Goal: Task Accomplishment & Management: Complete application form

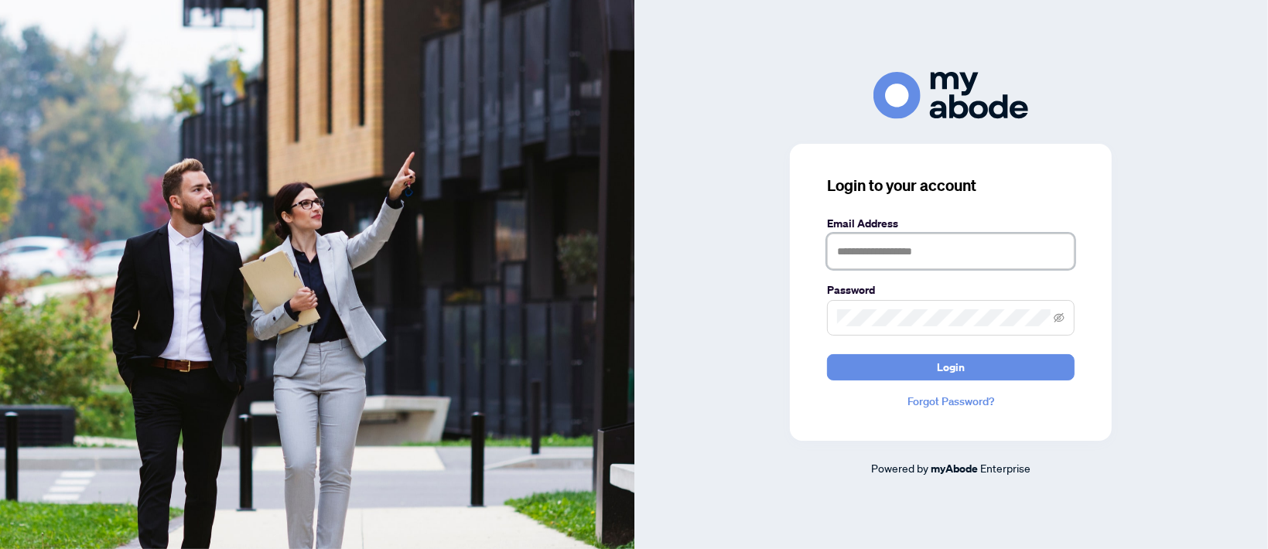
click at [872, 250] on input "text" at bounding box center [950, 252] width 247 height 36
type input "**********"
click at [1097, 466] on article "Powered by myAbode Enterprise" at bounding box center [951, 468] width 634 height 18
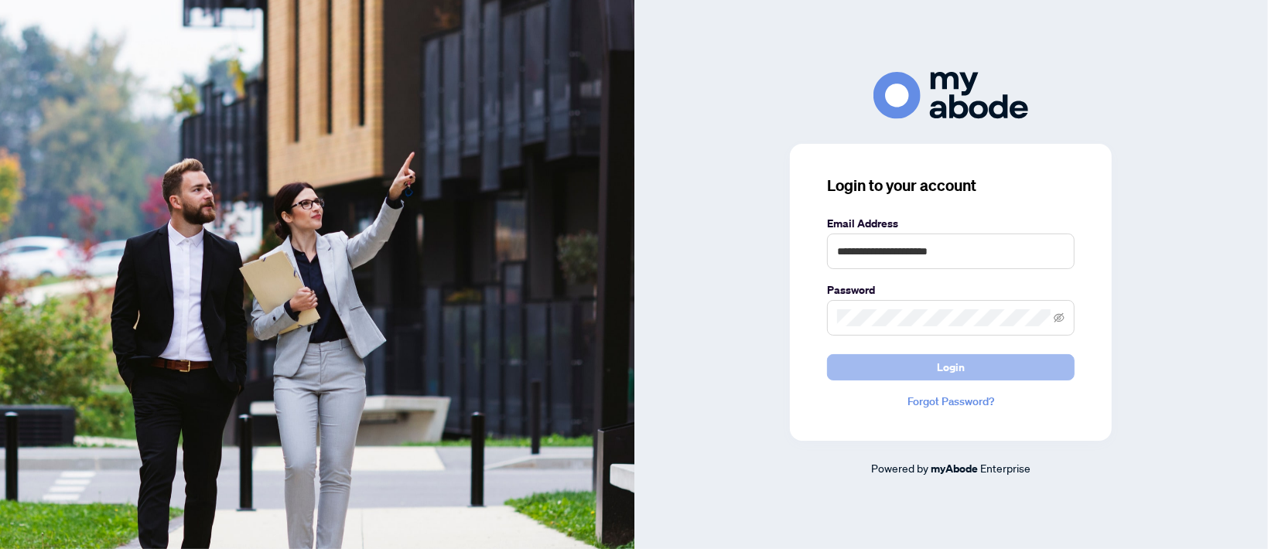
click at [983, 366] on button "Login" at bounding box center [950, 367] width 247 height 26
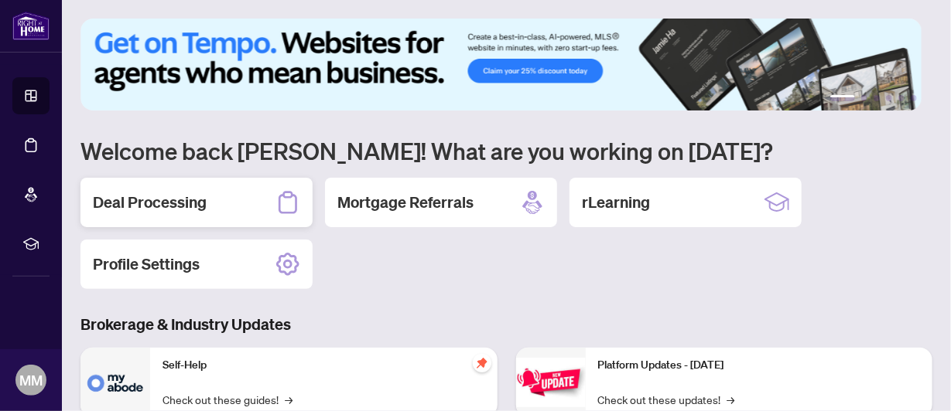
click at [154, 200] on h2 "Deal Processing" at bounding box center [150, 203] width 114 height 22
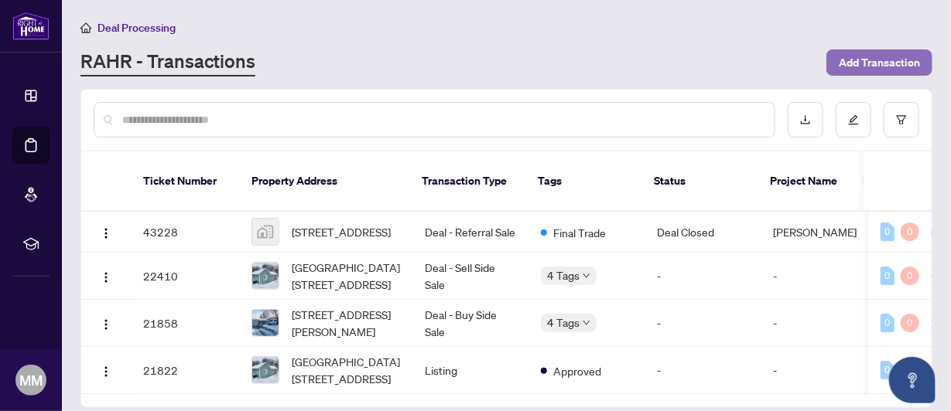
click at [893, 60] on span "Add Transaction" at bounding box center [878, 62] width 81 height 25
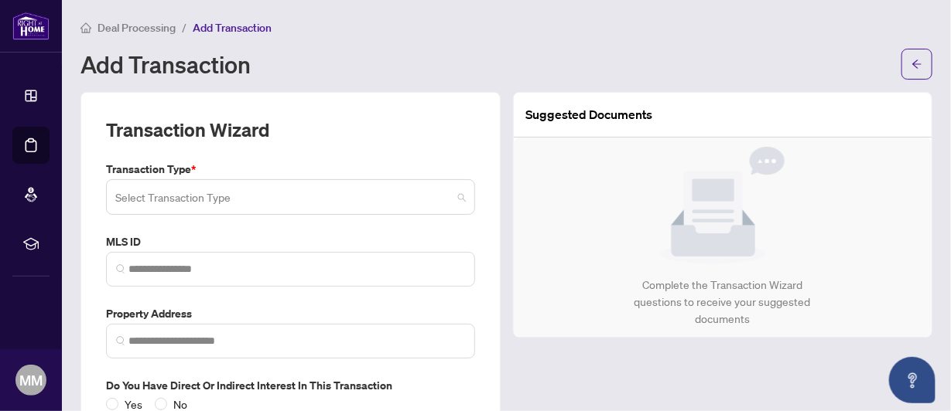
click at [456, 196] on span at bounding box center [290, 197] width 350 height 29
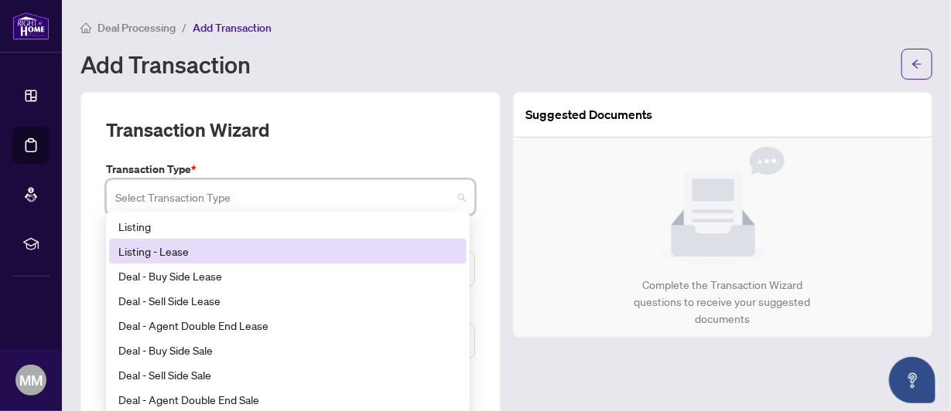
click at [385, 251] on div "Listing - Lease" at bounding box center [287, 251] width 339 height 17
click at [458, 197] on span at bounding box center [290, 197] width 350 height 29
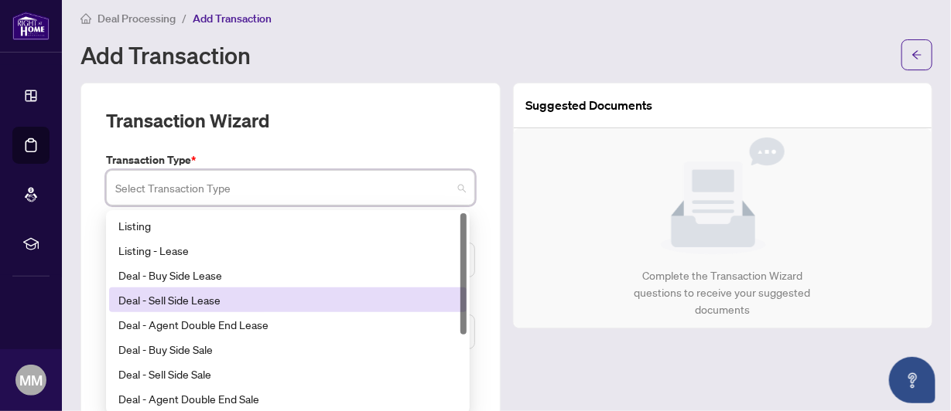
scroll to position [8, 0]
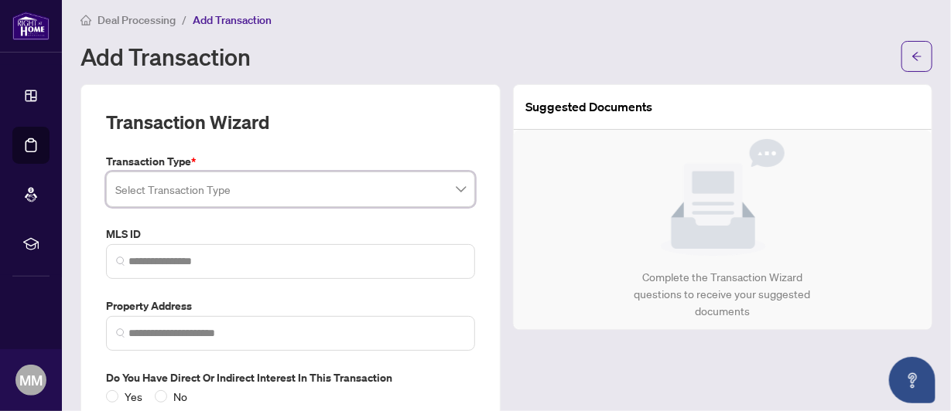
click at [452, 188] on span at bounding box center [290, 189] width 350 height 29
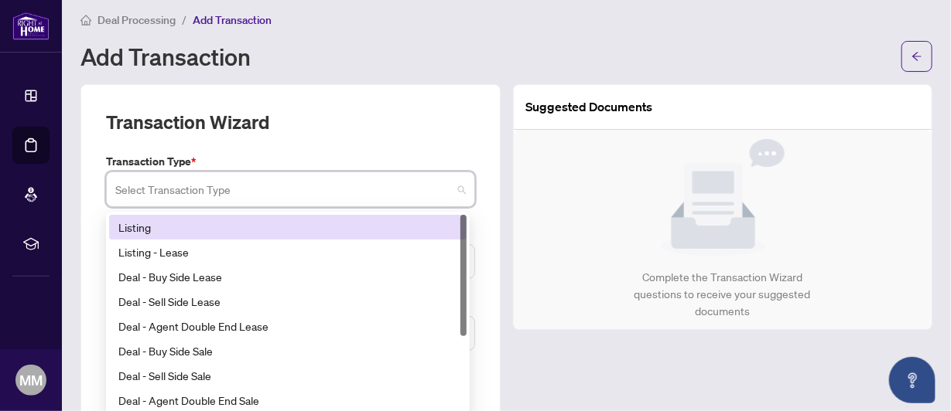
click at [452, 188] on span at bounding box center [290, 189] width 350 height 29
click at [421, 225] on div "Listing" at bounding box center [287, 227] width 339 height 17
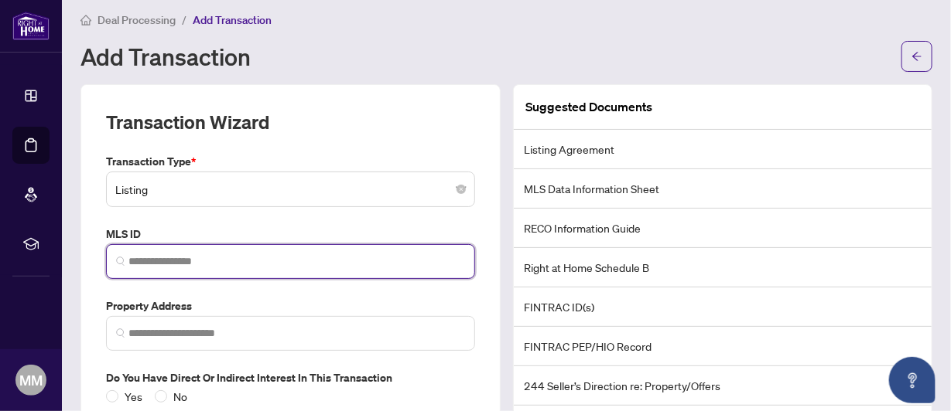
click at [151, 262] on input "search" at bounding box center [296, 262] width 336 height 16
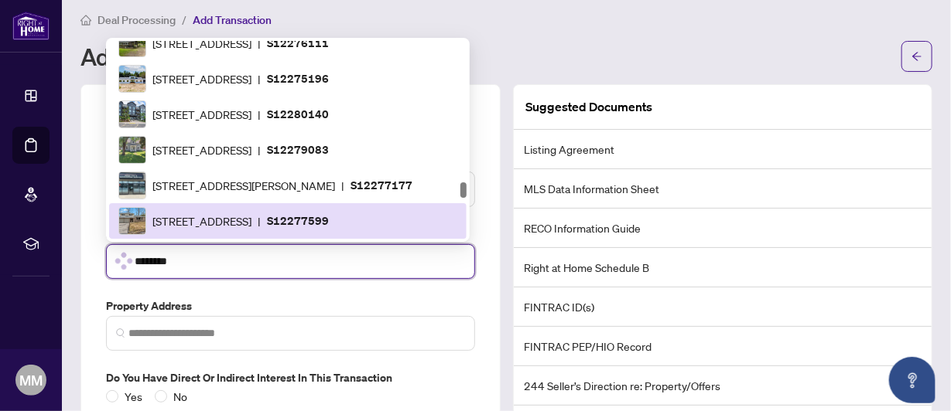
scroll to position [2019, 0]
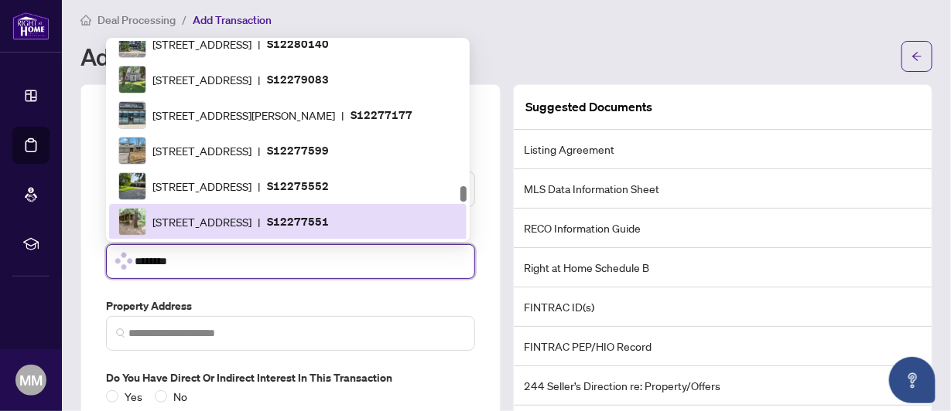
type input "*********"
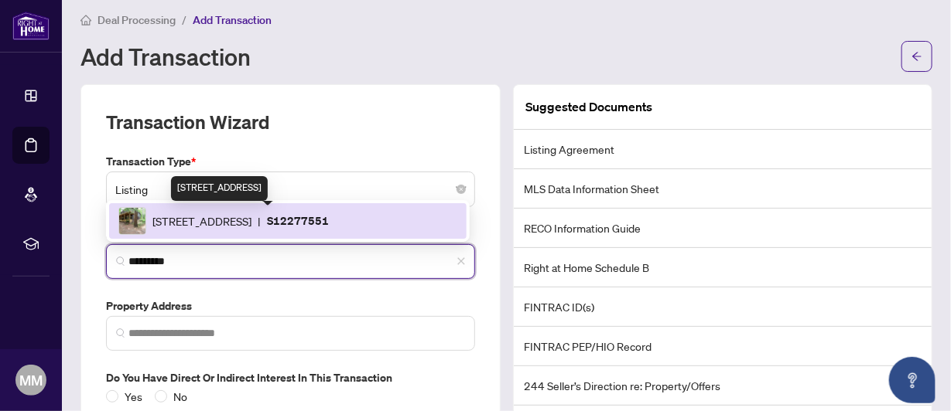
click at [247, 224] on span "[STREET_ADDRESS]" at bounding box center [201, 221] width 99 height 17
type input "**********"
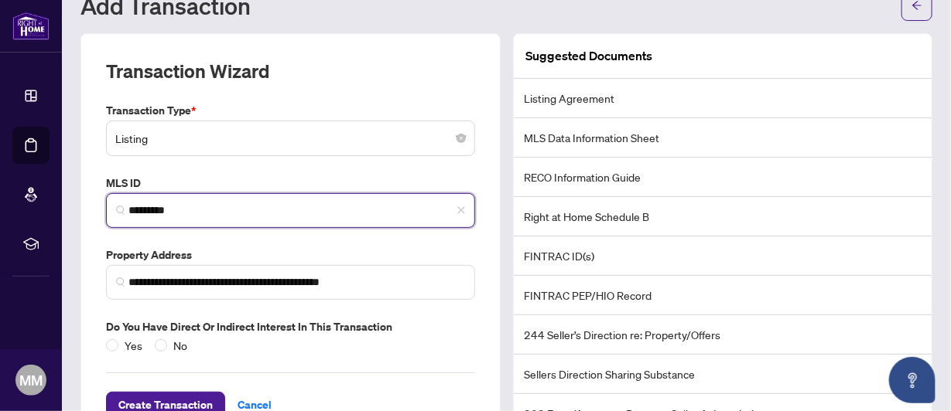
scroll to position [93, 0]
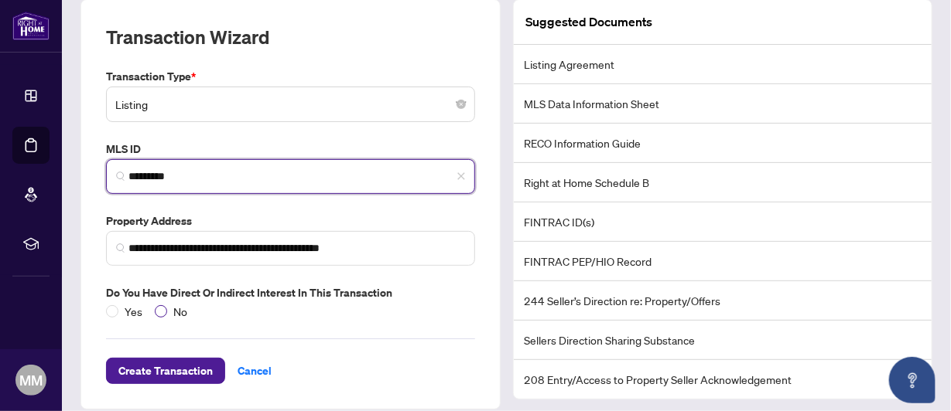
type input "*********"
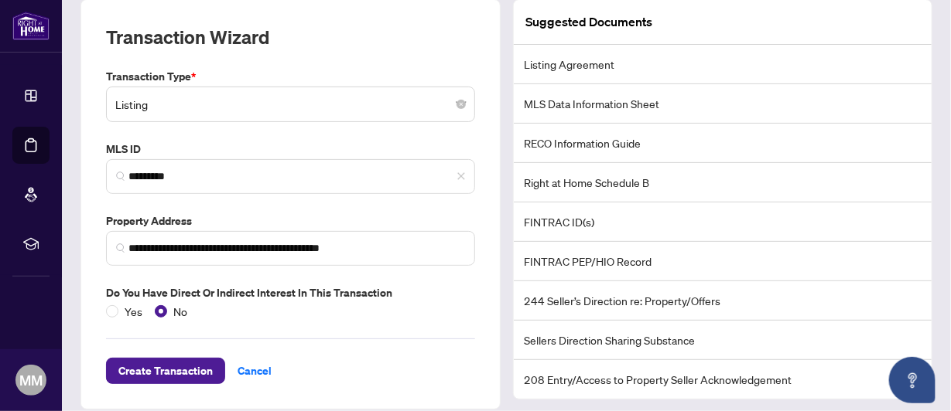
scroll to position [105, 0]
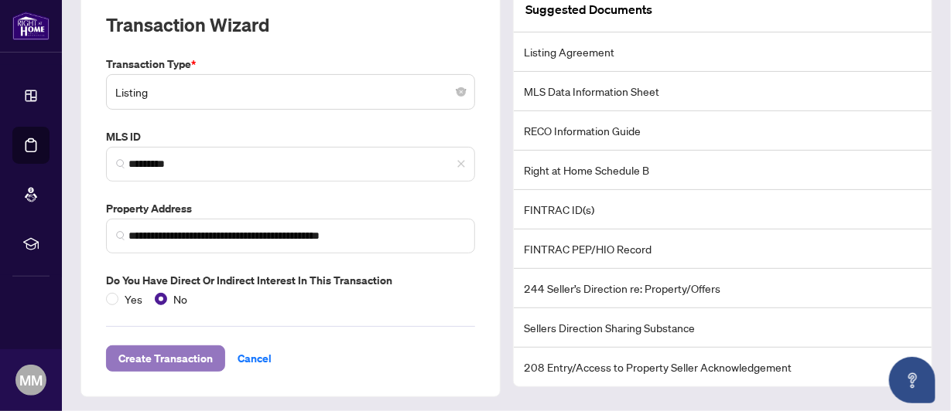
click at [175, 356] on span "Create Transaction" at bounding box center [165, 358] width 94 height 25
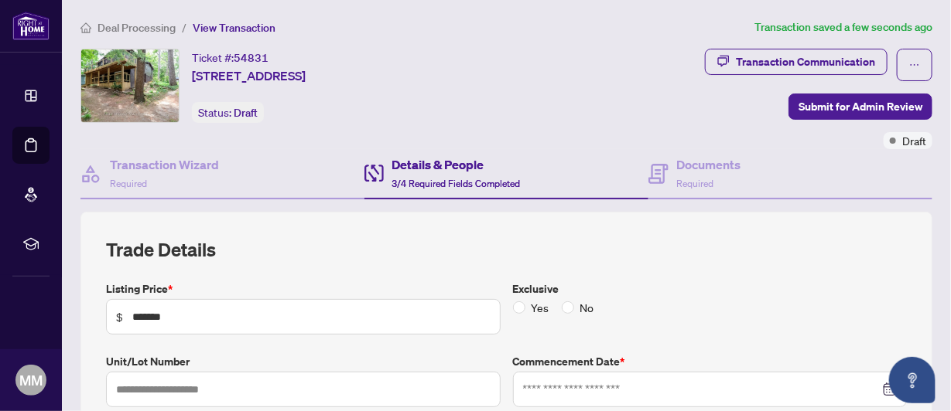
type input "**********"
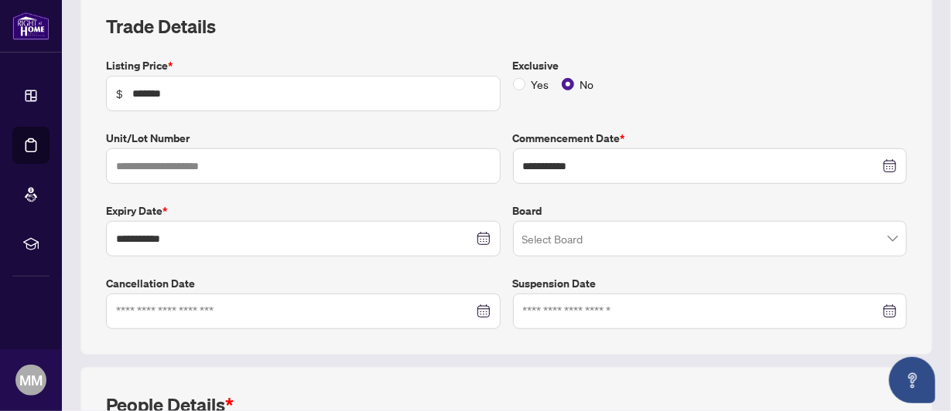
scroll to position [228, 0]
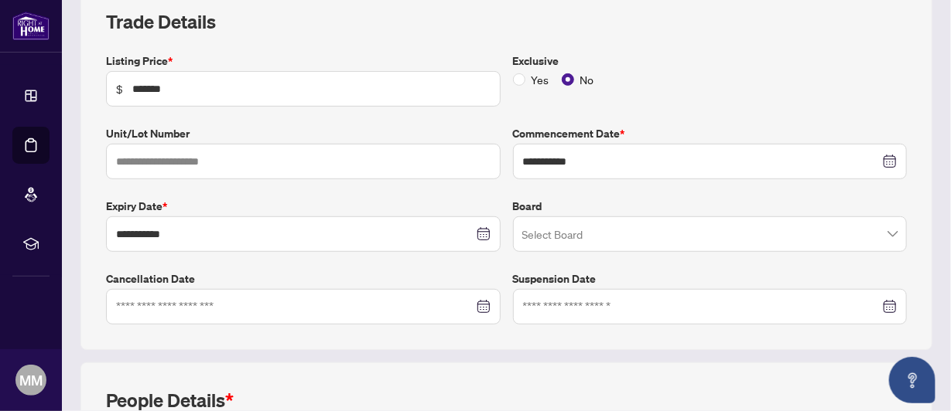
click at [889, 232] on div "Select Board" at bounding box center [710, 235] width 394 height 36
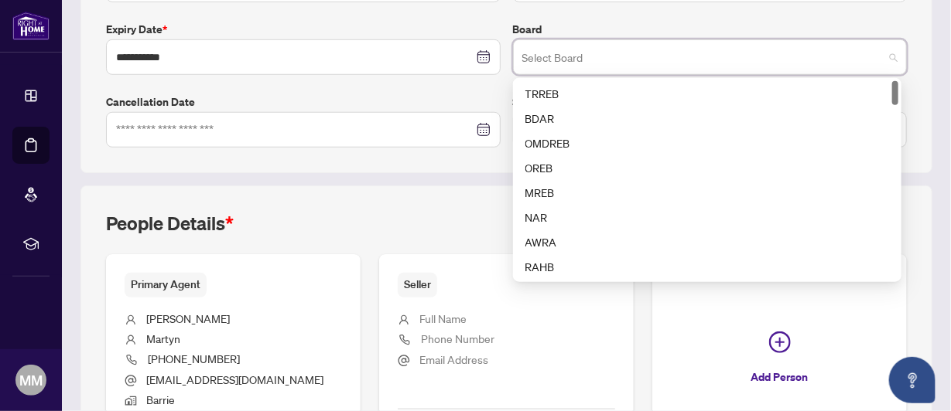
scroll to position [402, 0]
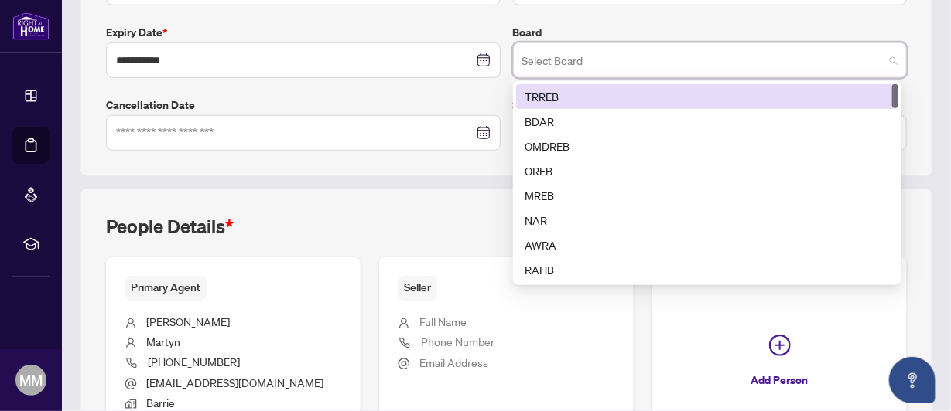
click at [562, 89] on div "TRREB" at bounding box center [707, 96] width 364 height 17
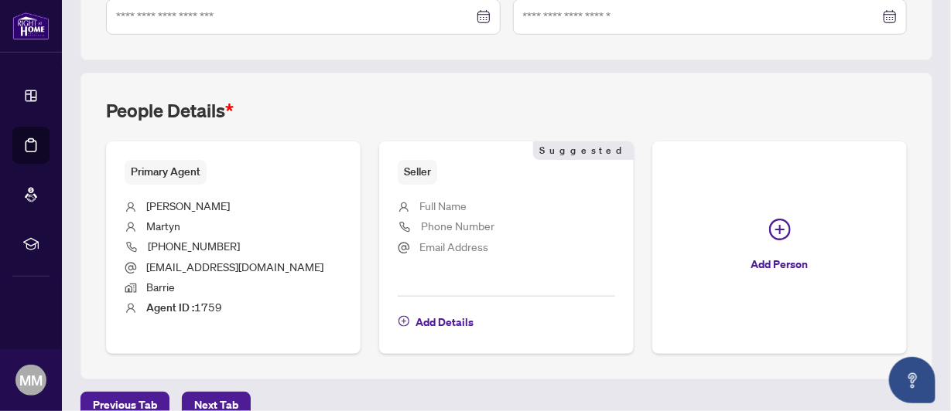
scroll to position [538, 0]
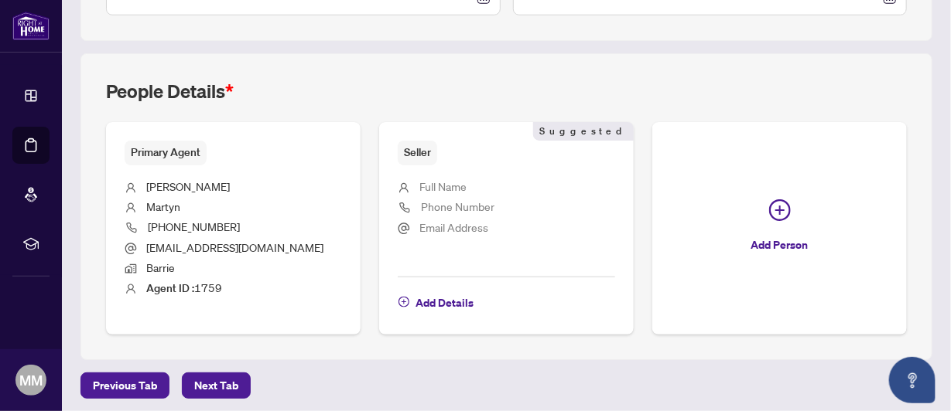
click at [440, 179] on span "Full Name" at bounding box center [442, 186] width 47 height 14
click at [437, 298] on span "Add Details" at bounding box center [444, 303] width 58 height 25
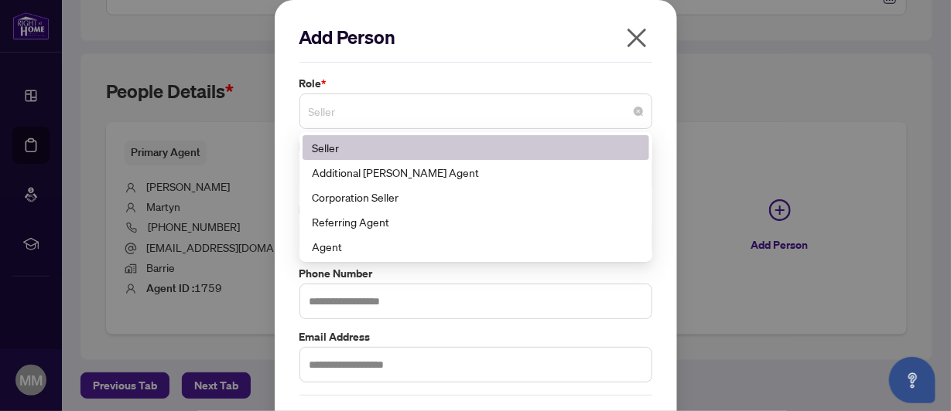
click at [367, 107] on span "Seller" at bounding box center [476, 111] width 334 height 29
click at [340, 148] on div "Seller" at bounding box center [476, 147] width 328 height 17
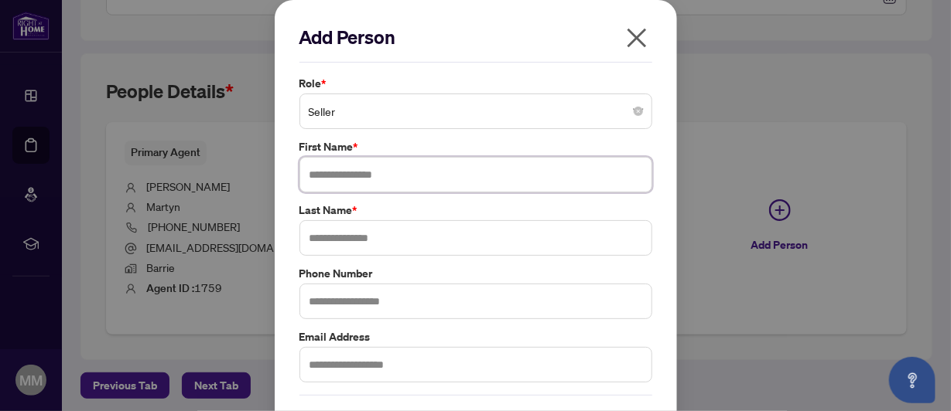
click at [333, 173] on input "text" at bounding box center [475, 175] width 353 height 36
type input "*****"
click at [329, 237] on input "text" at bounding box center [475, 238] width 353 height 36
type input "********"
click at [322, 295] on input "text" at bounding box center [475, 302] width 353 height 36
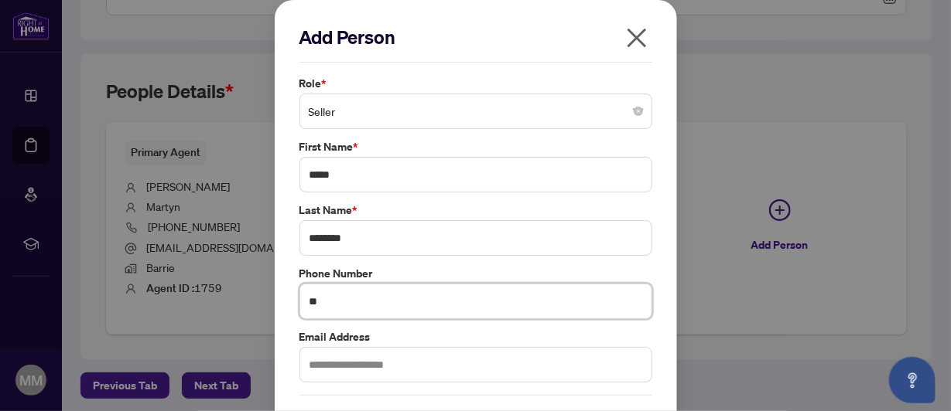
type input "*"
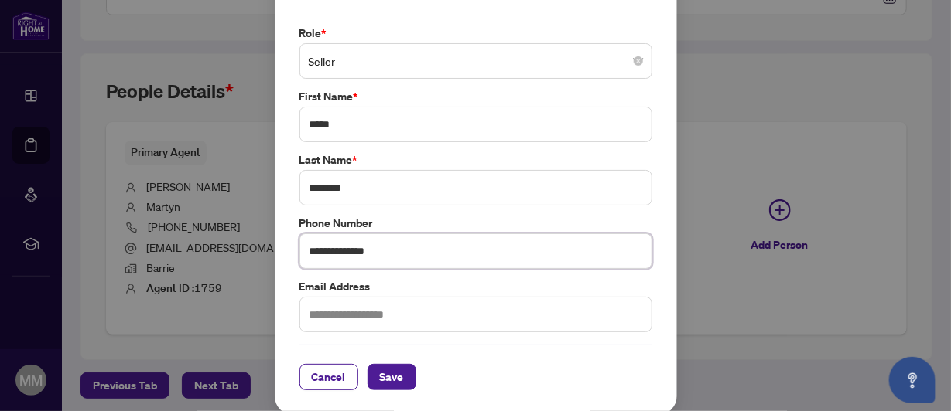
scroll to position [49, 0]
type input "**********"
click at [312, 312] on input "text" at bounding box center [475, 316] width 353 height 36
type input "**********"
click at [380, 375] on span "Save" at bounding box center [392, 378] width 24 height 25
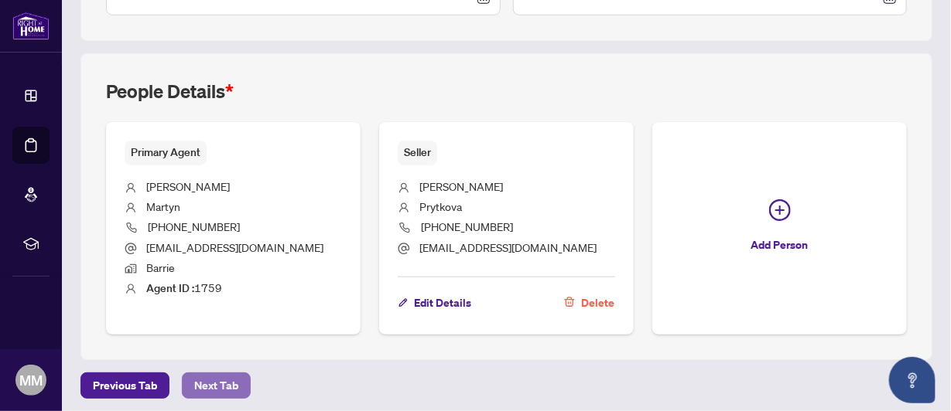
click at [226, 377] on span "Next Tab" at bounding box center [216, 386] width 44 height 25
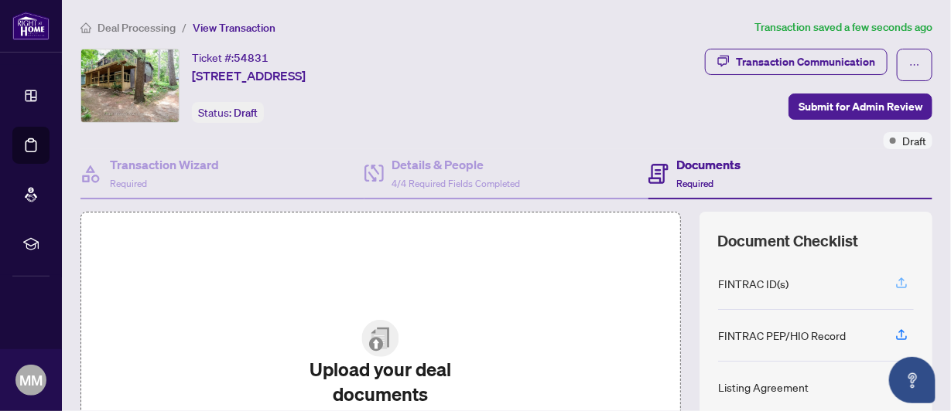
click at [898, 279] on icon "button" at bounding box center [901, 282] width 6 height 8
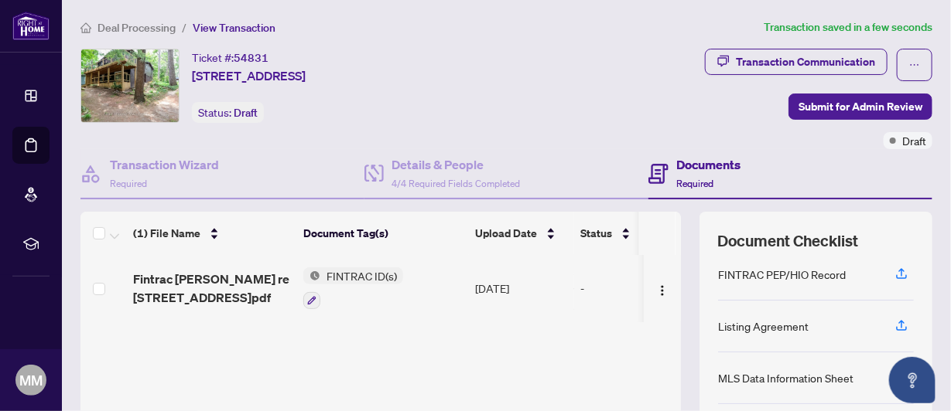
scroll to position [57, 0]
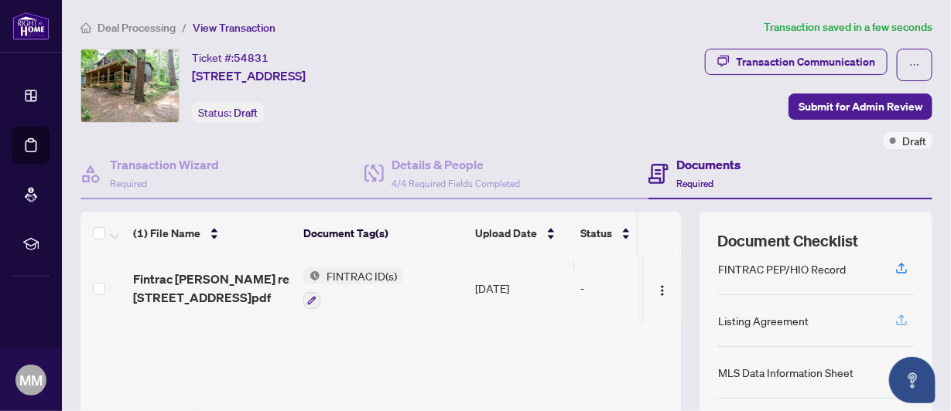
click at [894, 315] on icon "button" at bounding box center [901, 320] width 14 height 14
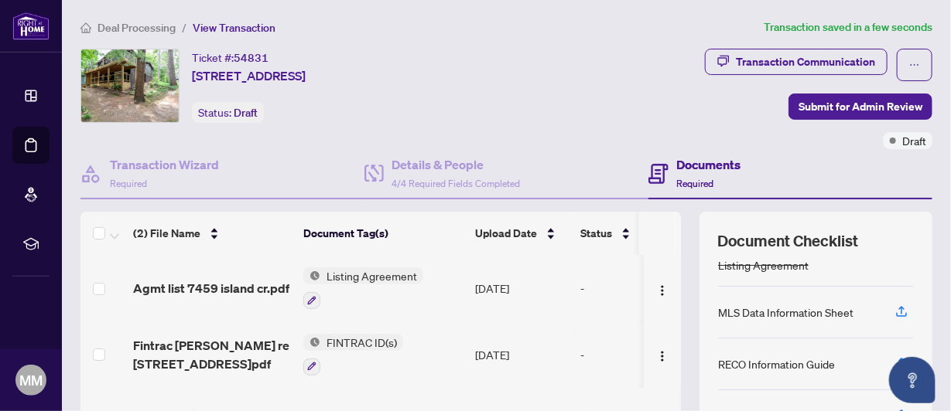
scroll to position [108, 0]
click at [898, 309] on icon "button" at bounding box center [901, 310] width 6 height 8
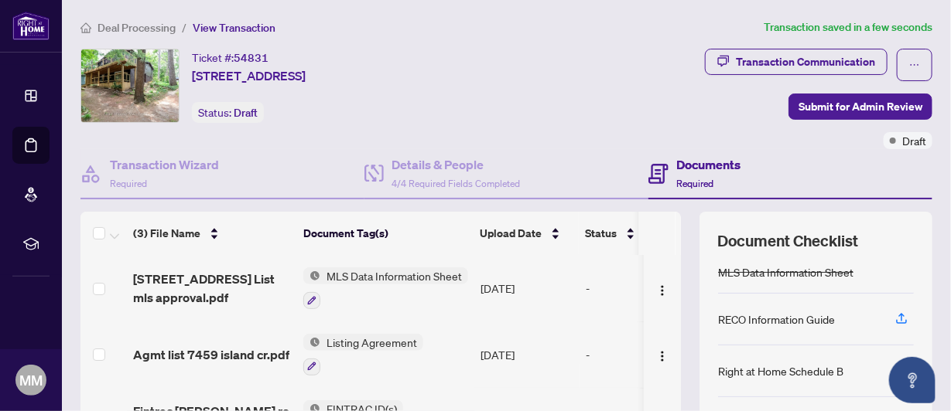
scroll to position [147, 0]
click at [898, 311] on icon "button" at bounding box center [901, 314] width 6 height 8
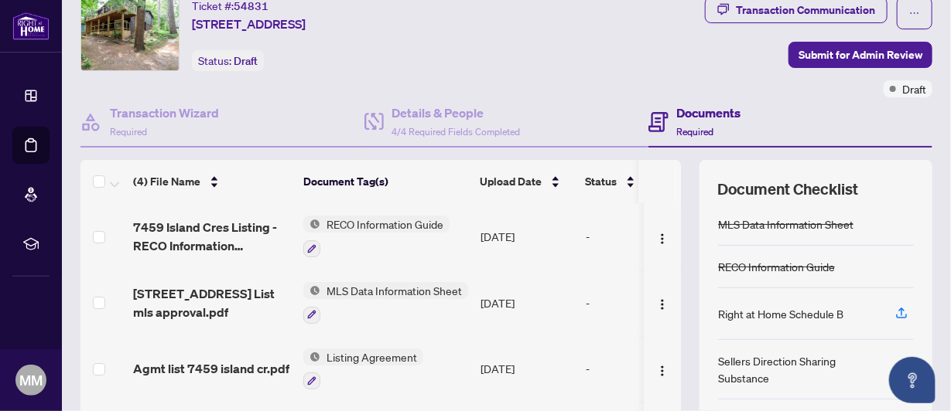
scroll to position [59, 0]
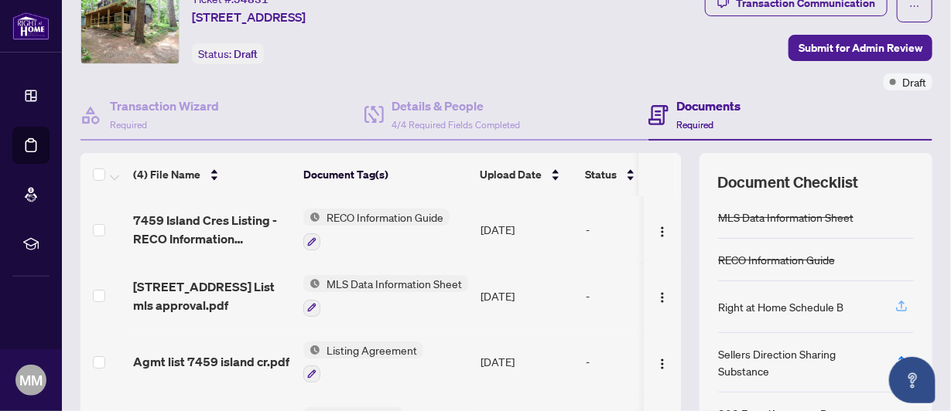
click at [894, 301] on icon "button" at bounding box center [901, 306] width 14 height 14
click at [894, 300] on icon "button" at bounding box center [901, 306] width 14 height 14
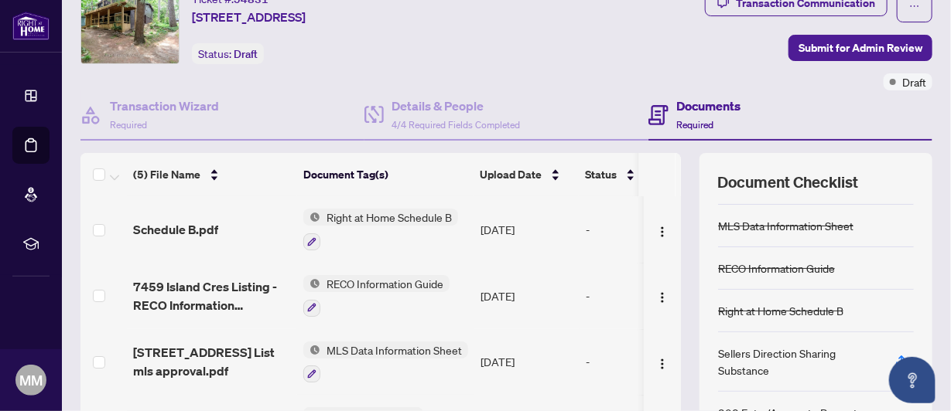
scroll to position [115, 0]
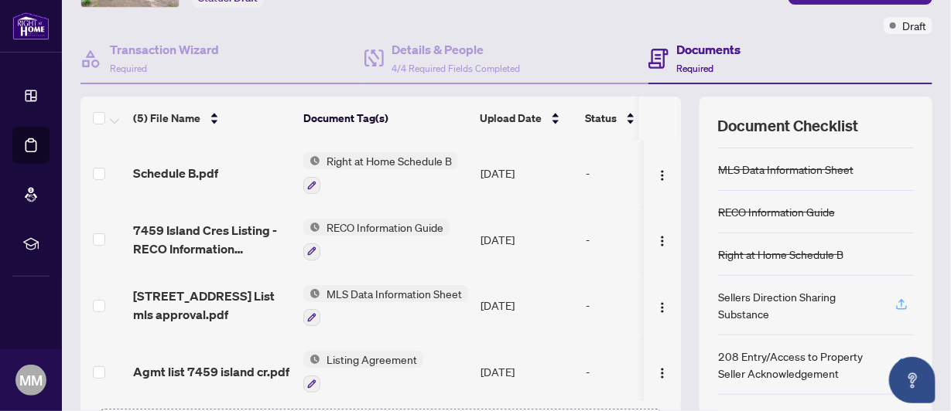
click at [894, 302] on icon "button" at bounding box center [901, 305] width 14 height 14
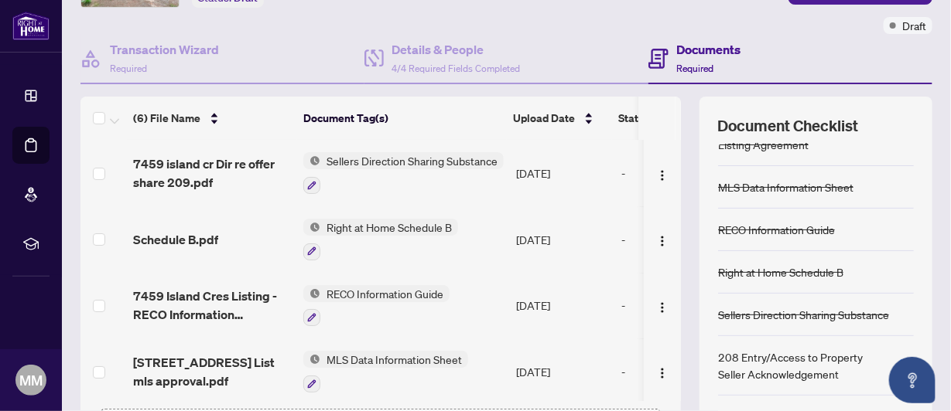
scroll to position [114, 0]
click at [895, 360] on icon "button" at bounding box center [901, 364] width 14 height 14
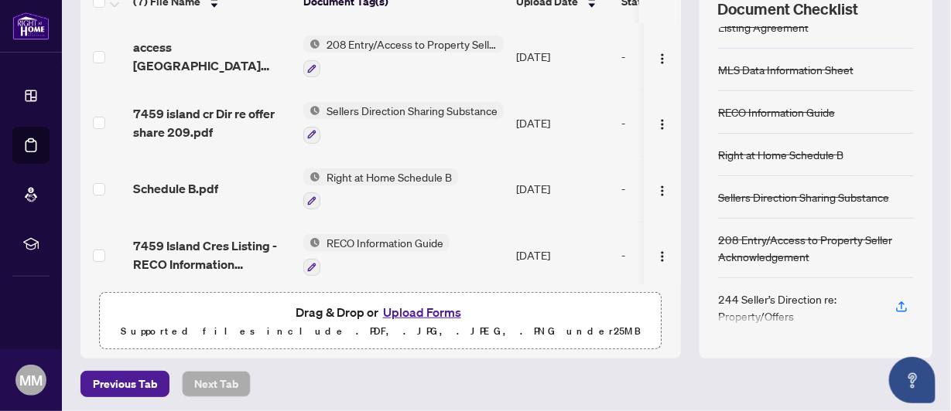
scroll to position [234, 0]
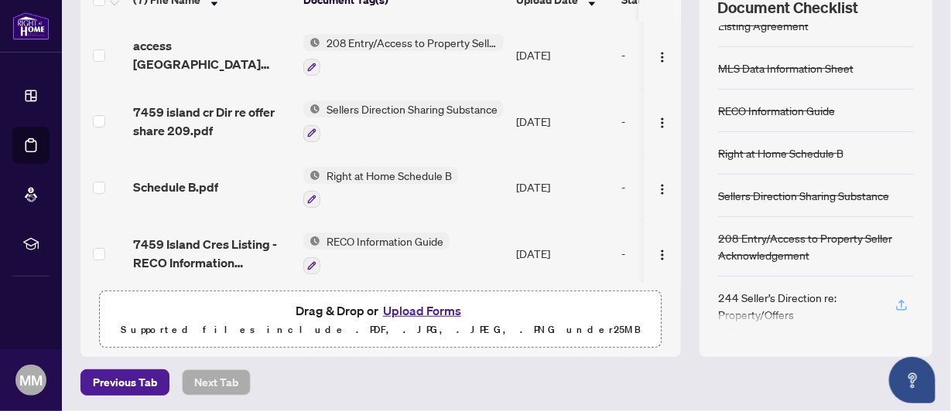
click at [898, 300] on icon "button" at bounding box center [901, 304] width 6 height 8
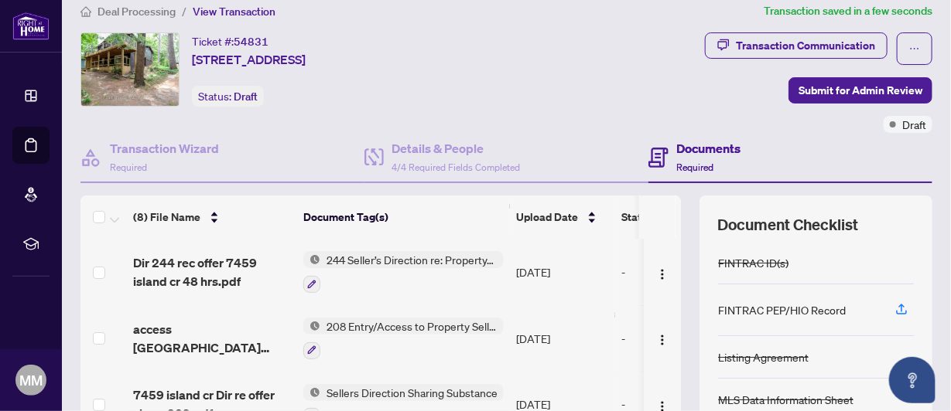
scroll to position [0, 0]
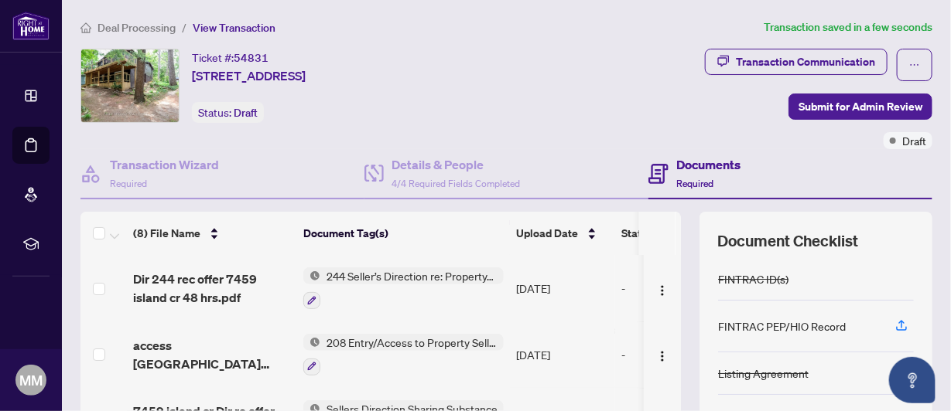
drag, startPoint x: 562, startPoint y: 335, endPoint x: 531, endPoint y: 144, distance: 193.6
click at [505, 144] on div "Ticket #: 54831 [STREET_ADDRESS] Status: Draft" at bounding box center [291, 99] width 428 height 101
click at [681, 166] on h4 "Documents" at bounding box center [708, 164] width 64 height 19
click at [894, 324] on icon "button" at bounding box center [901, 326] width 14 height 14
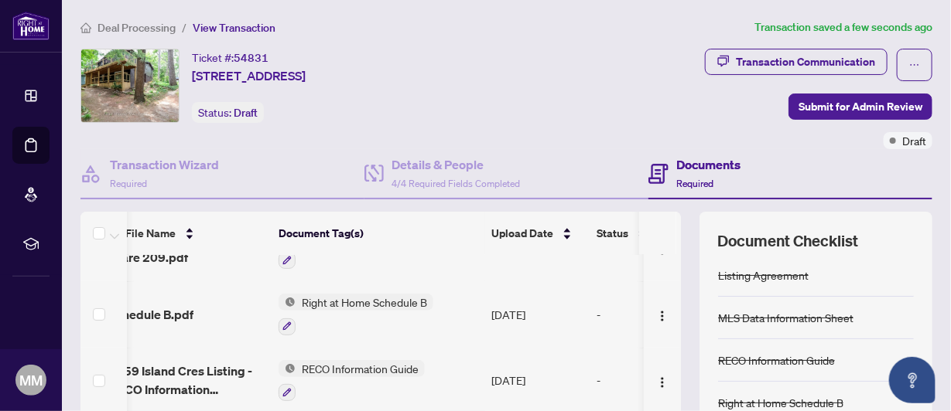
scroll to position [336, 25]
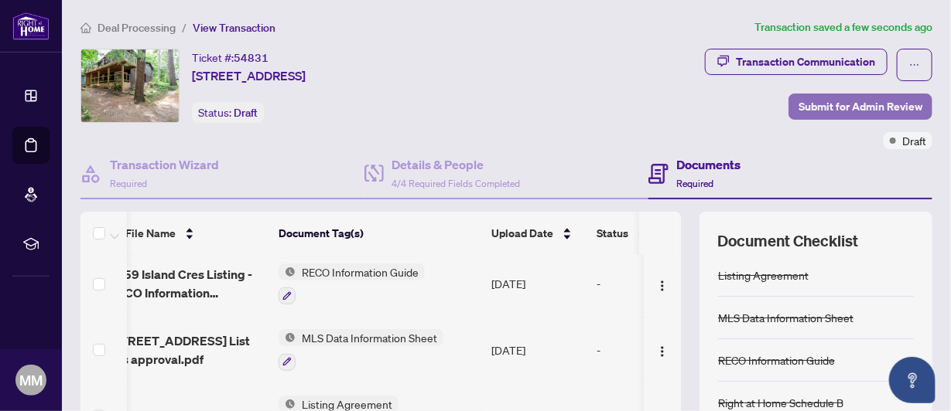
click at [842, 106] on span "Submit for Admin Review" at bounding box center [860, 106] width 124 height 25
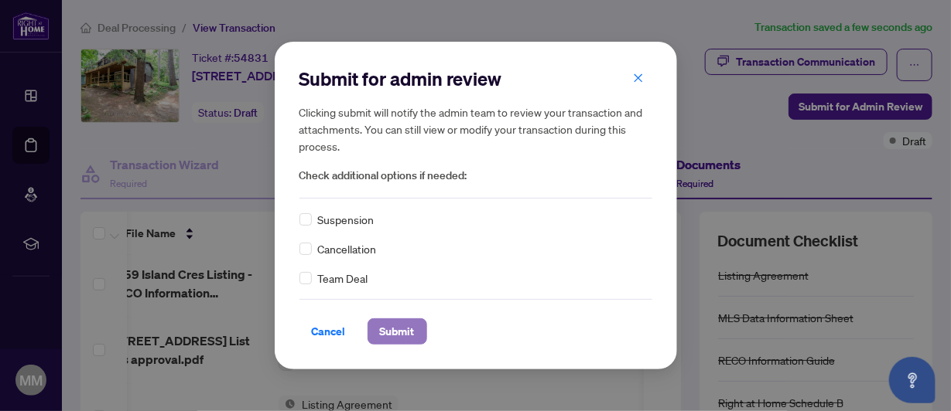
click at [394, 329] on span "Submit" at bounding box center [397, 331] width 35 height 25
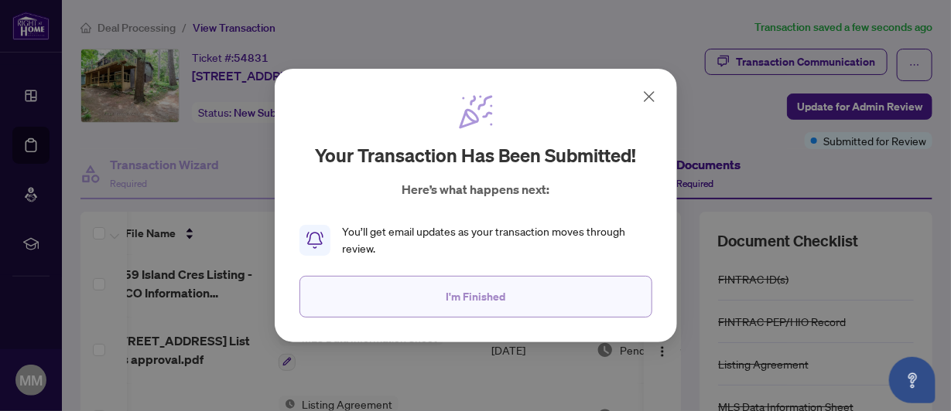
click at [453, 292] on span "I'm Finished" at bounding box center [475, 297] width 60 height 25
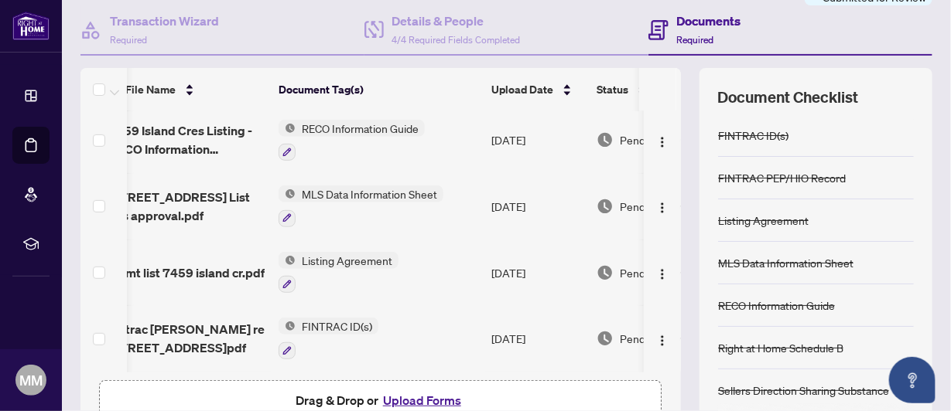
scroll to position [234, 0]
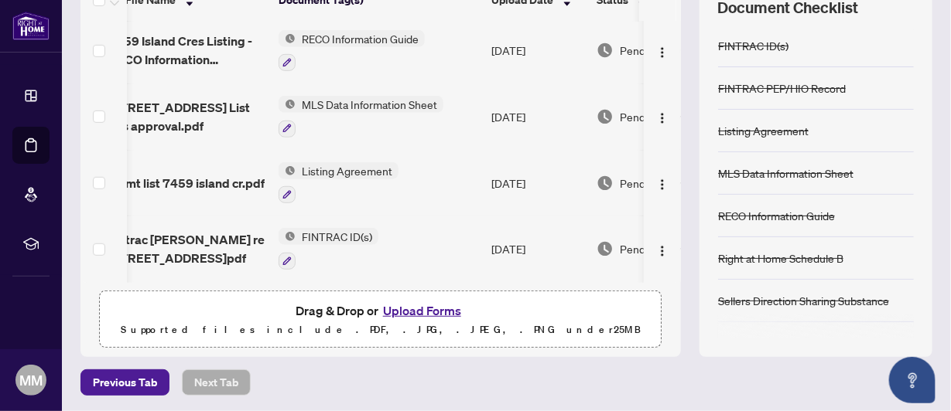
click at [399, 309] on button "Upload Forms" at bounding box center [421, 311] width 87 height 20
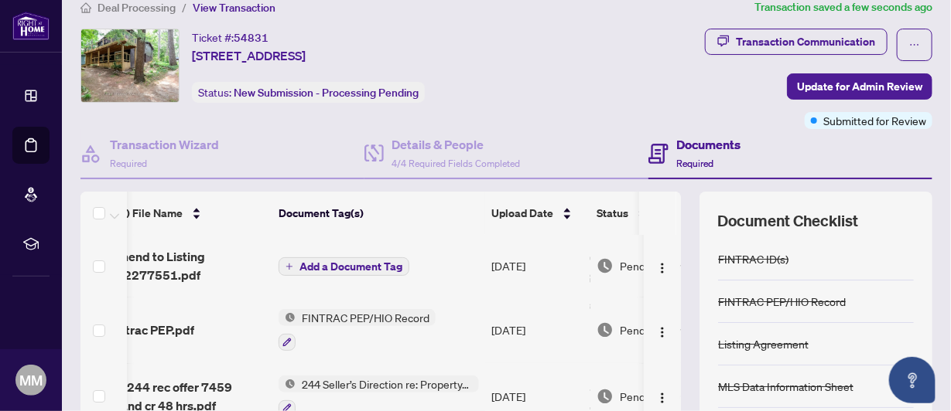
scroll to position [19, 0]
click at [352, 262] on span "Add a Document Tag" at bounding box center [350, 267] width 103 height 11
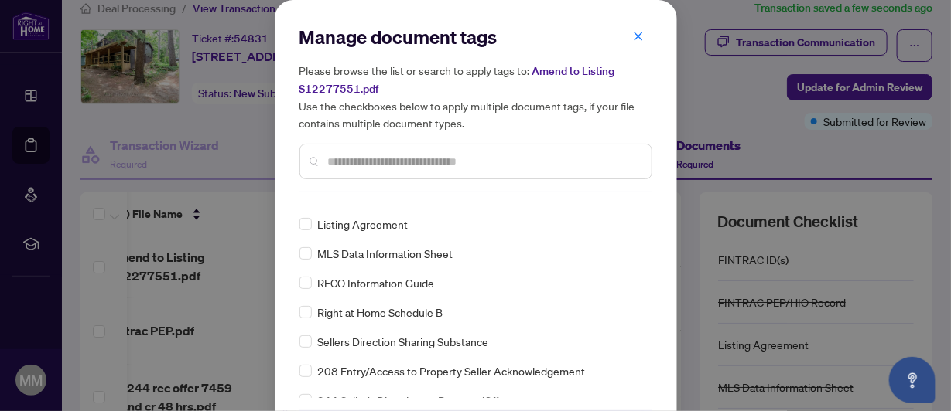
scroll to position [0, 0]
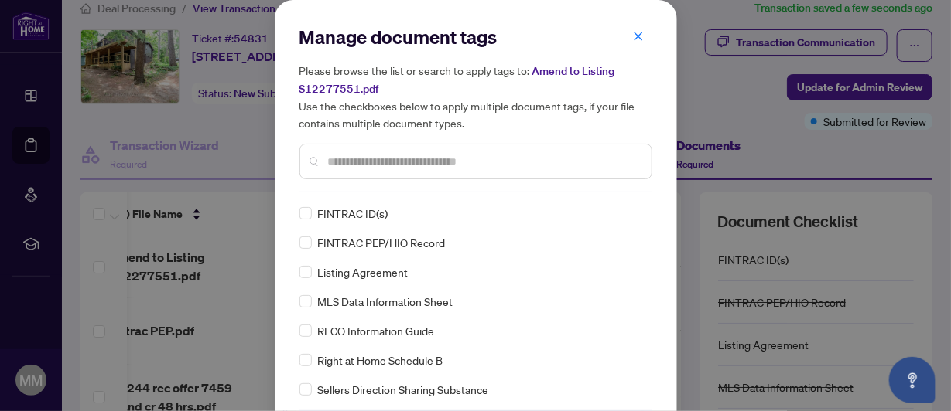
click at [328, 165] on input "text" at bounding box center [483, 161] width 311 height 17
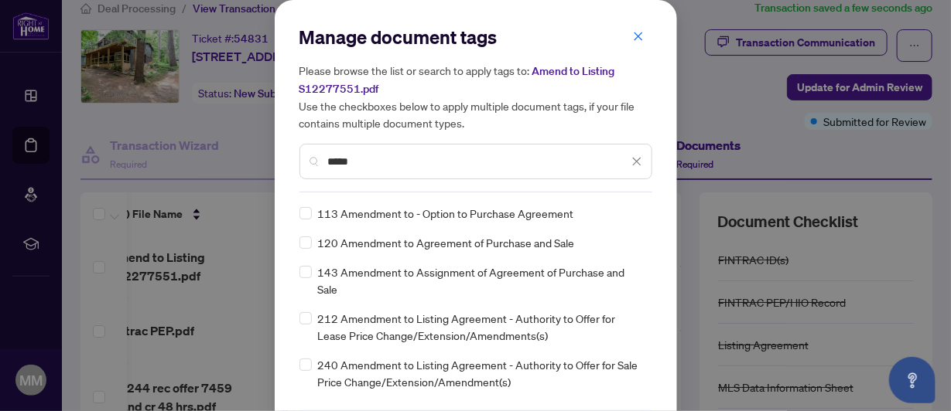
type input "*****"
click at [415, 310] on span "212 Amendment to Listing Agreement - Authority to Offer for Lease Price Change/…" at bounding box center [480, 327] width 325 height 34
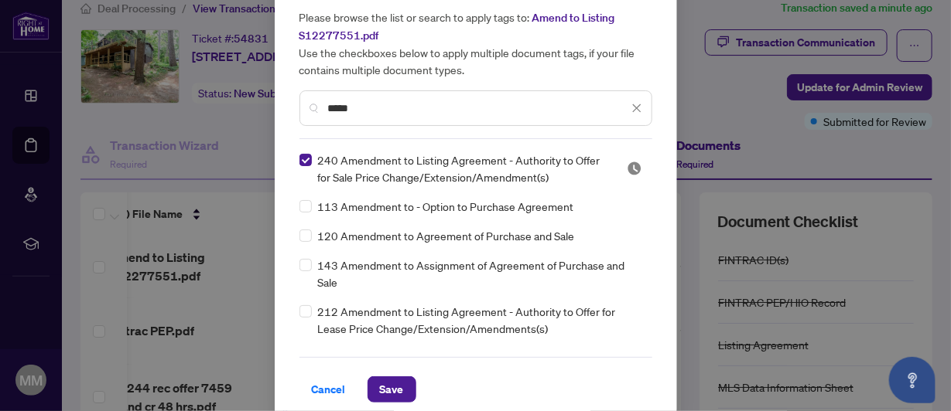
scroll to position [67, 0]
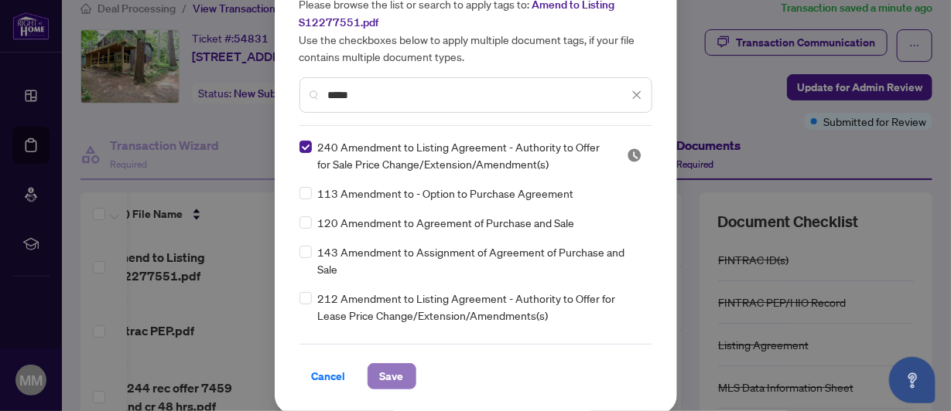
click at [390, 370] on span "Save" at bounding box center [392, 376] width 24 height 25
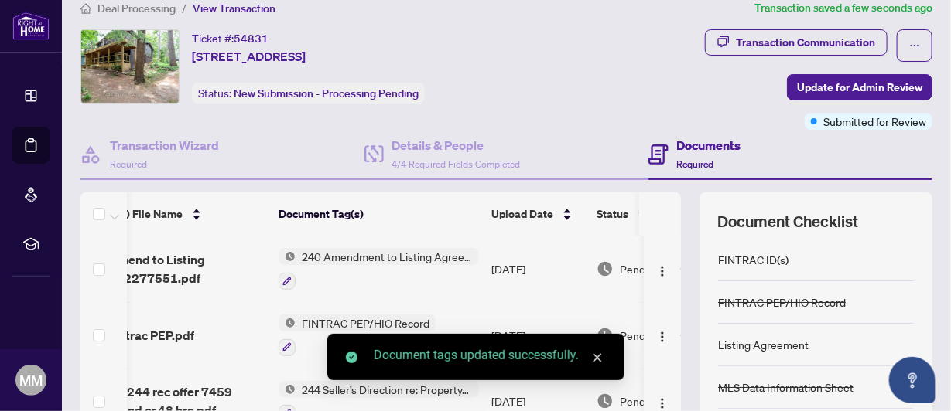
click at [596, 357] on icon "close" at bounding box center [596, 358] width 9 height 9
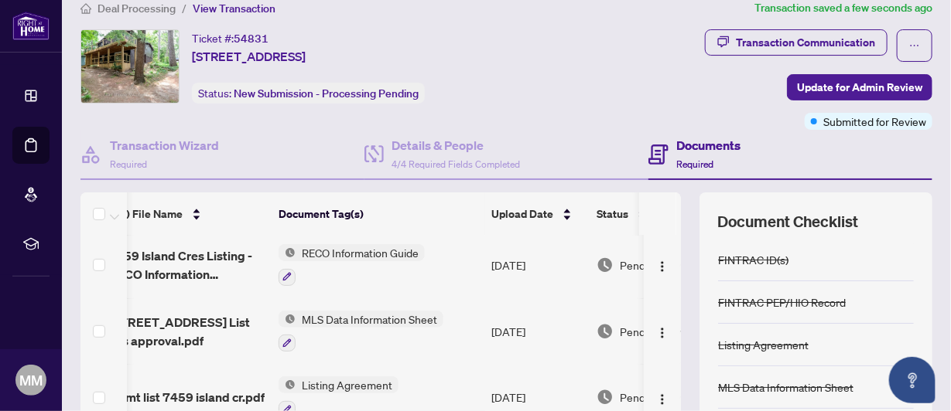
scroll to position [234, 0]
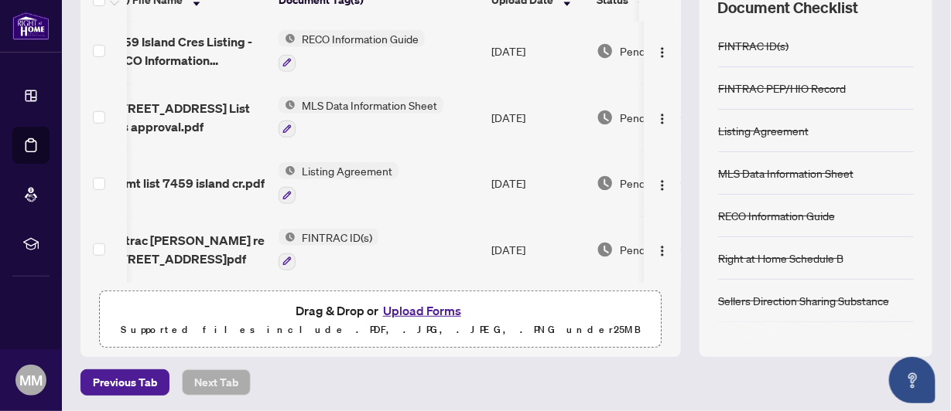
click at [429, 310] on button "Upload Forms" at bounding box center [421, 311] width 87 height 20
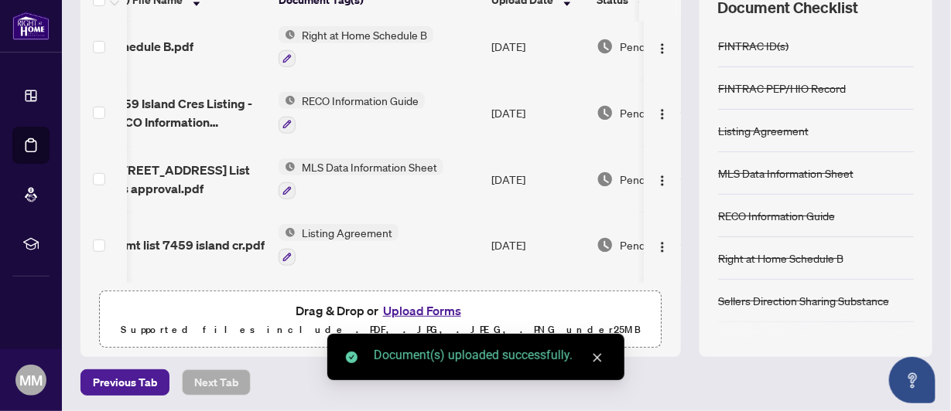
click at [599, 353] on icon "close" at bounding box center [597, 358] width 11 height 11
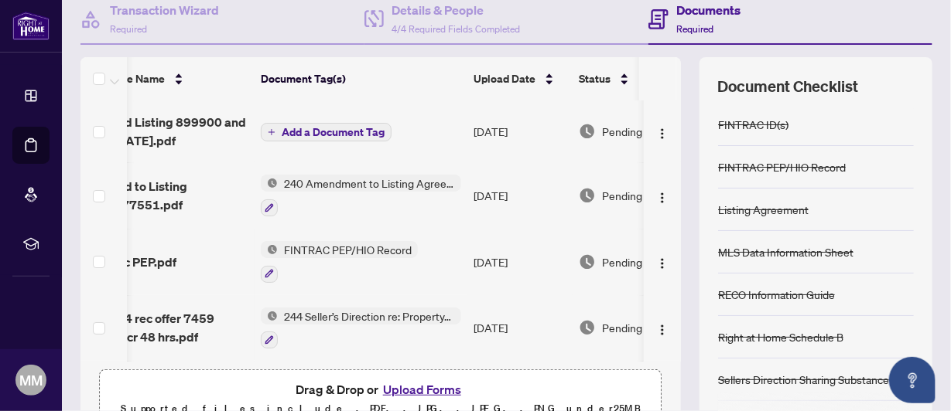
scroll to position [147, 0]
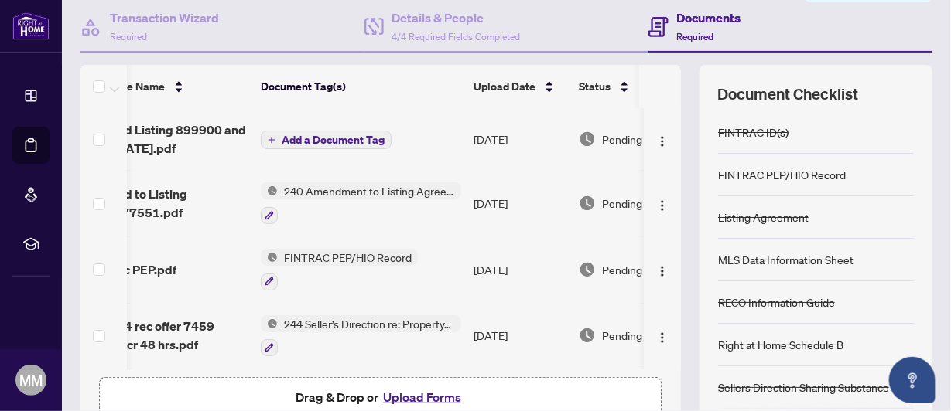
click at [326, 135] on span "Add a Document Tag" at bounding box center [333, 140] width 103 height 11
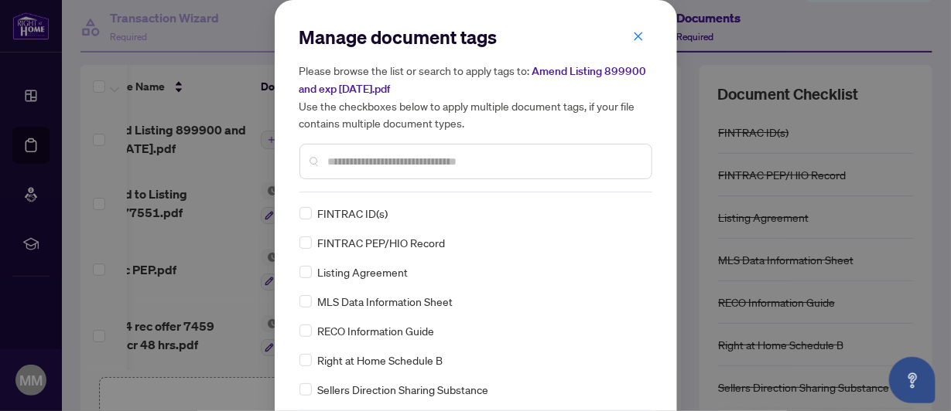
click at [328, 159] on input "text" at bounding box center [483, 161] width 311 height 17
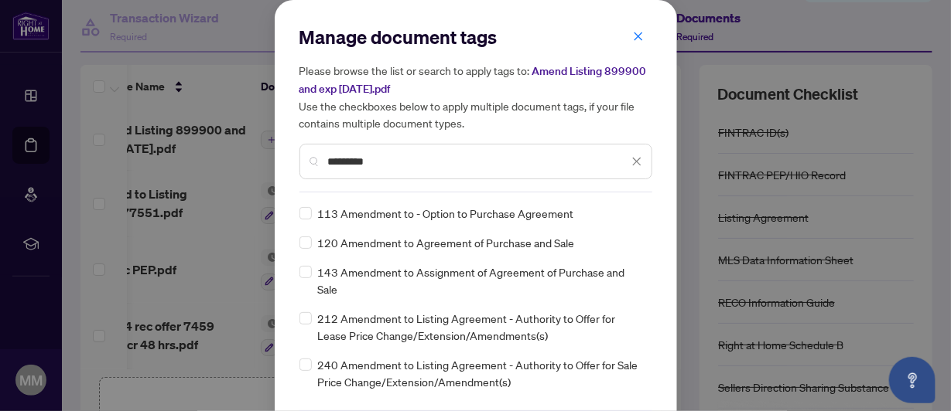
type input "*********"
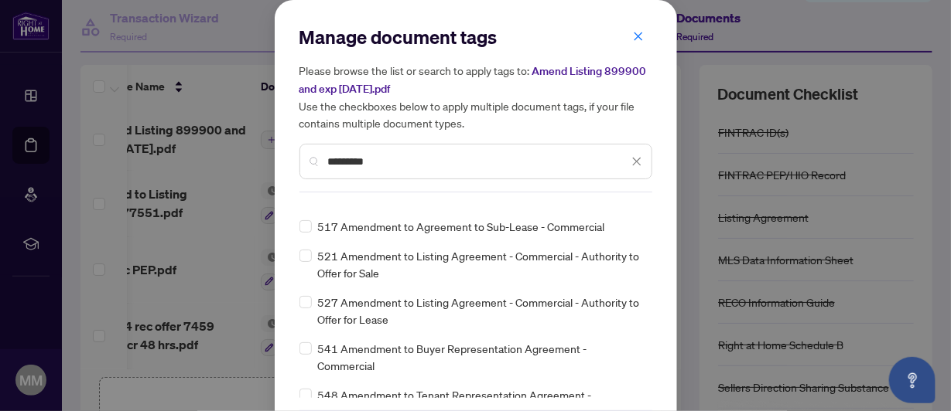
scroll to position [67, 0]
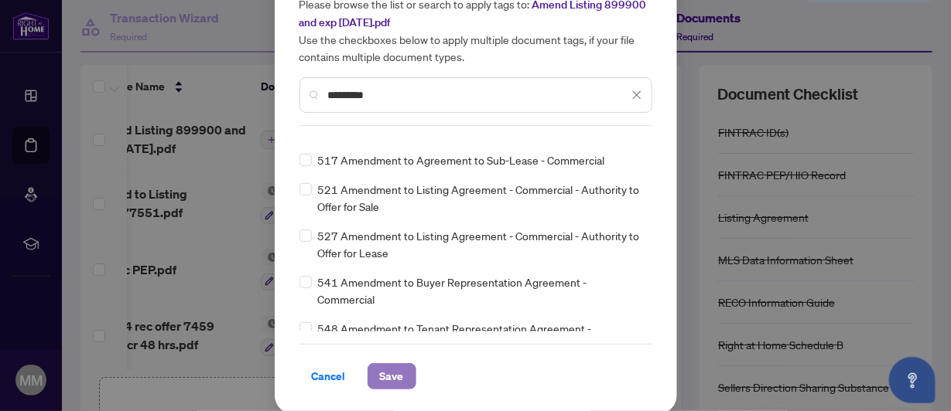
click at [387, 372] on span "Save" at bounding box center [392, 376] width 24 height 25
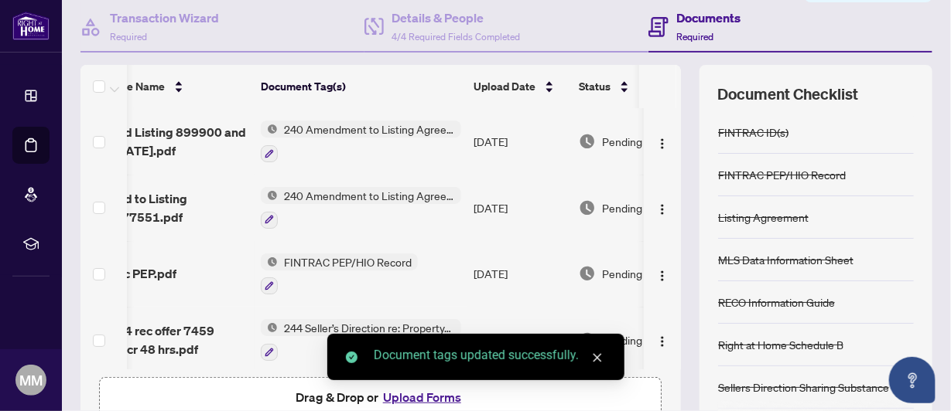
click at [592, 356] on icon "close" at bounding box center [597, 358] width 11 height 11
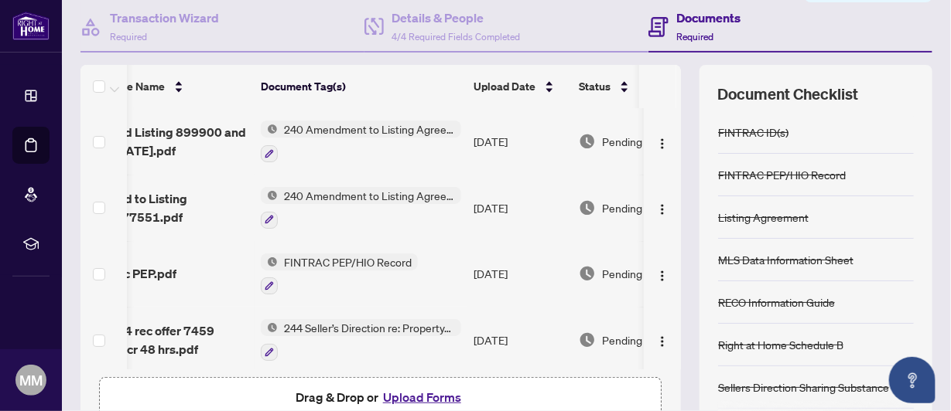
scroll to position [0, 0]
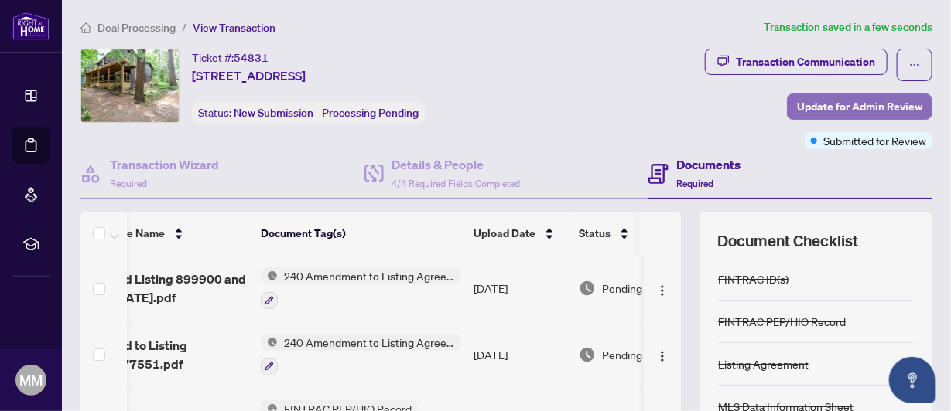
click at [821, 103] on span "Update for Admin Review" at bounding box center [859, 106] width 125 height 25
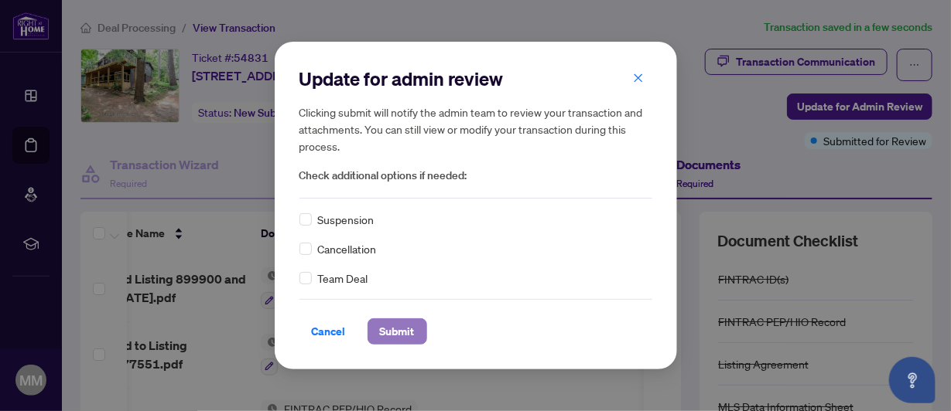
click at [391, 335] on span "Submit" at bounding box center [397, 331] width 35 height 25
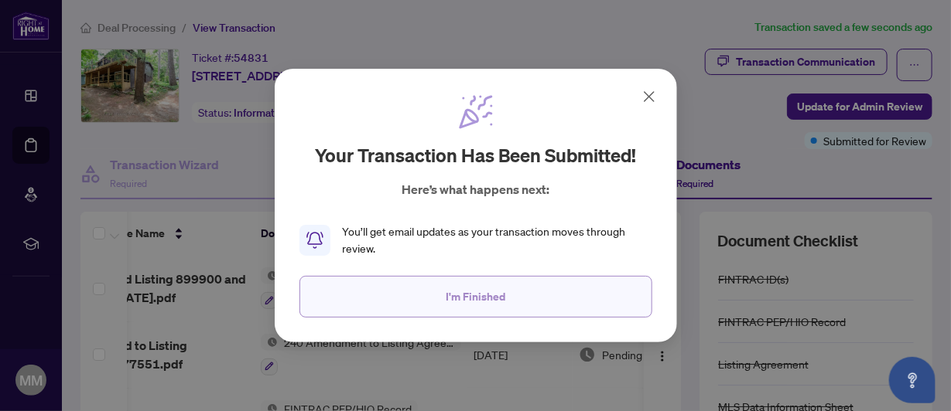
click at [488, 294] on span "I'm Finished" at bounding box center [475, 297] width 60 height 25
